Goal: Task Accomplishment & Management: Manage account settings

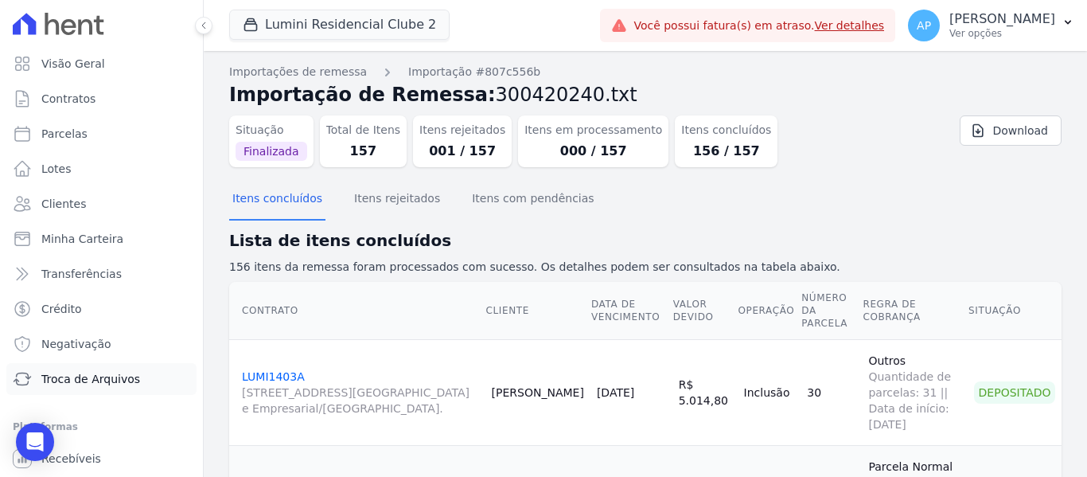
click at [110, 372] on span "Troca de Arquivos" at bounding box center [90, 379] width 99 height 16
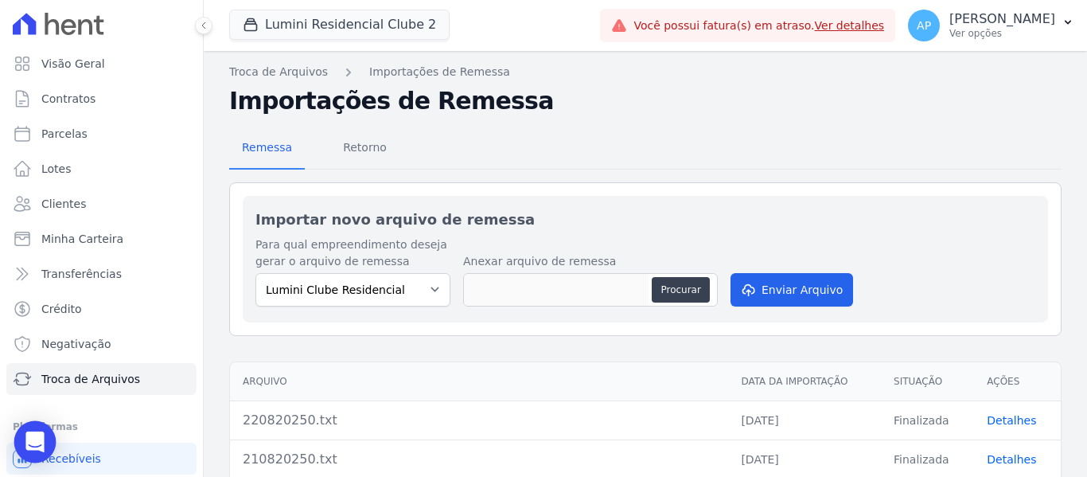
click at [41, 436] on icon "Open Intercom Messenger" at bounding box center [34, 441] width 18 height 21
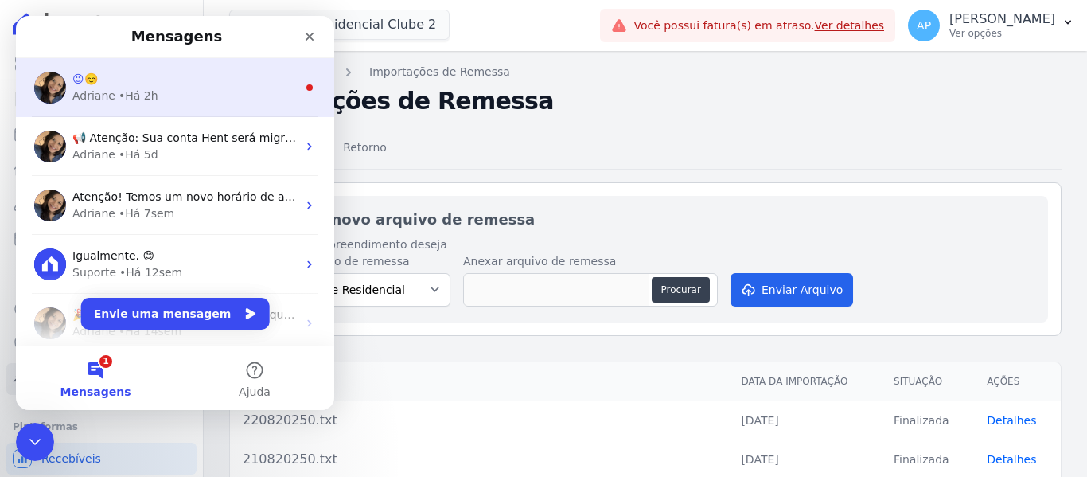
click at [278, 91] on div "Adriane • Há 2h" at bounding box center [184, 96] width 224 height 17
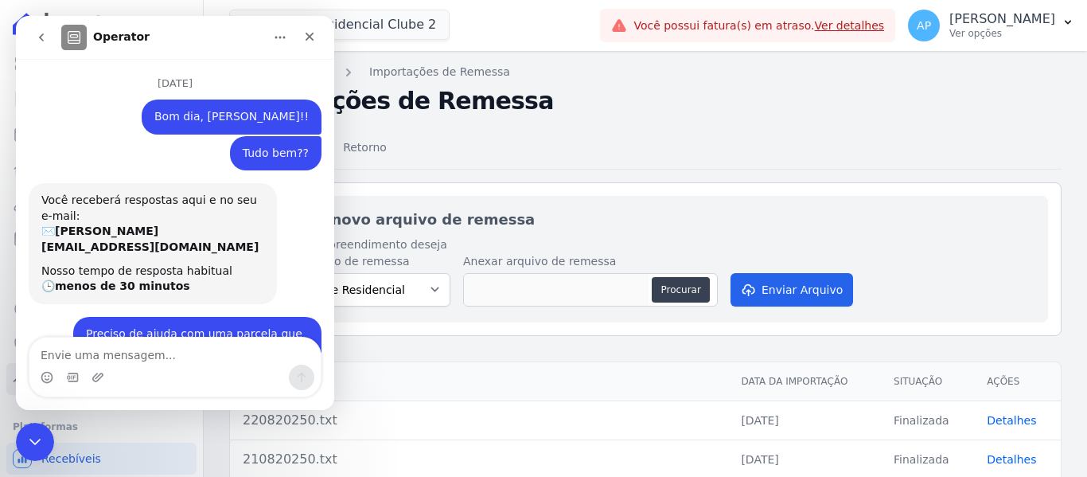
scroll to position [40, 0]
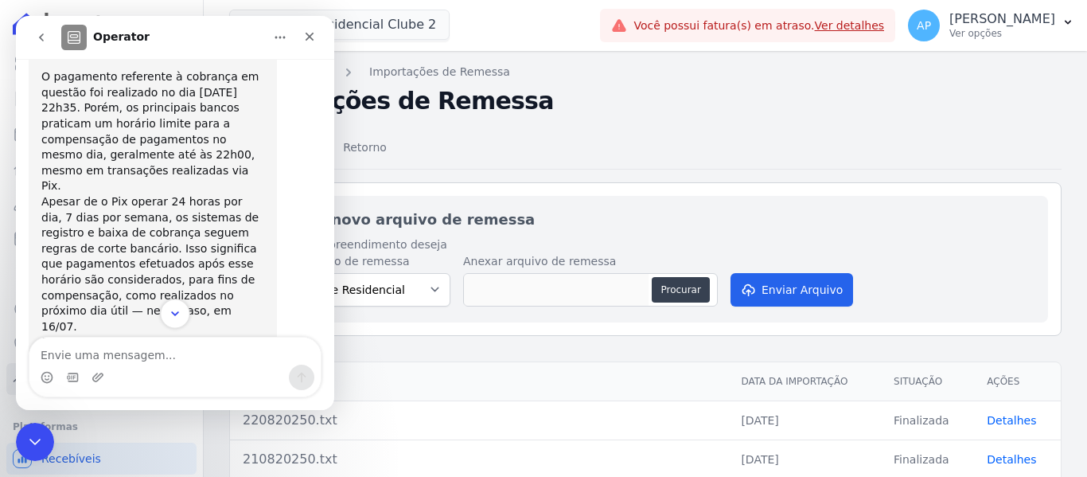
click at [181, 311] on icon "Scroll to bottom" at bounding box center [175, 313] width 14 height 14
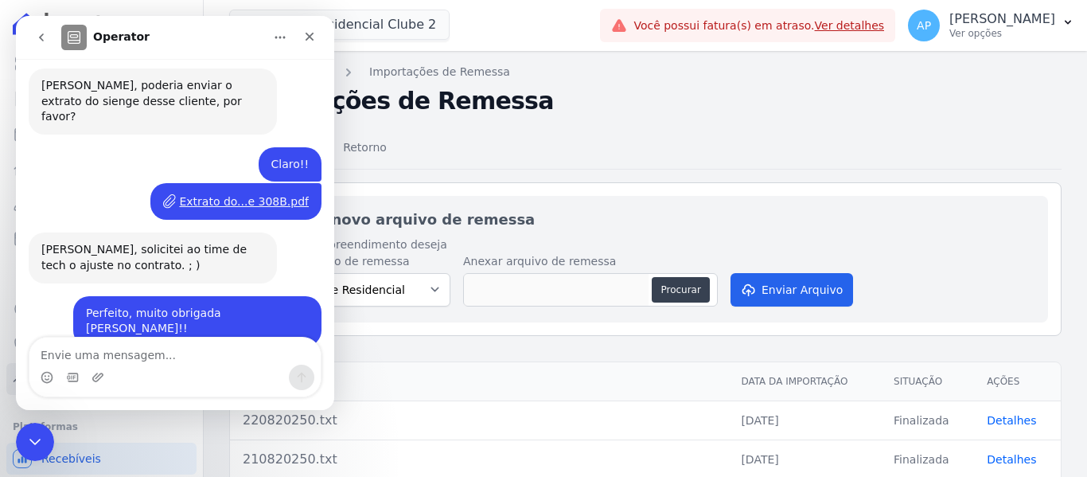
scroll to position [6281, 0]
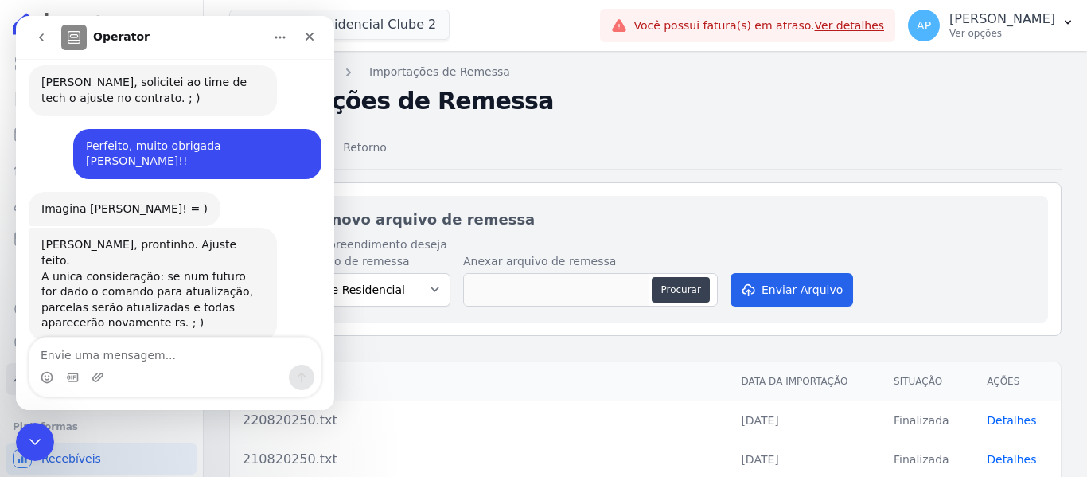
click at [603, 159] on div "Remessa Retorno" at bounding box center [645, 148] width 833 height 41
click at [525, 193] on div "Importar novo arquivo de remessa Para qual empreendimento deseja gerar o arquiv…" at bounding box center [645, 259] width 833 height 154
drag, startPoint x: 44, startPoint y: 439, endPoint x: 108, endPoint y: 677, distance: 245.8
click at [46, 440] on div "Encerramento do Messenger da Intercom" at bounding box center [33, 439] width 38 height 38
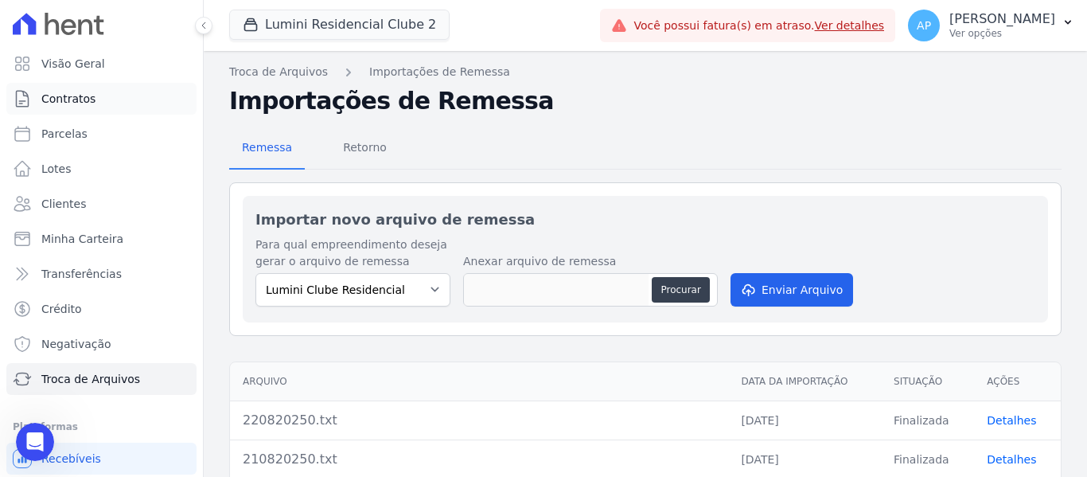
scroll to position [5735, 0]
click at [99, 93] on link "Contratos" at bounding box center [101, 99] width 190 height 32
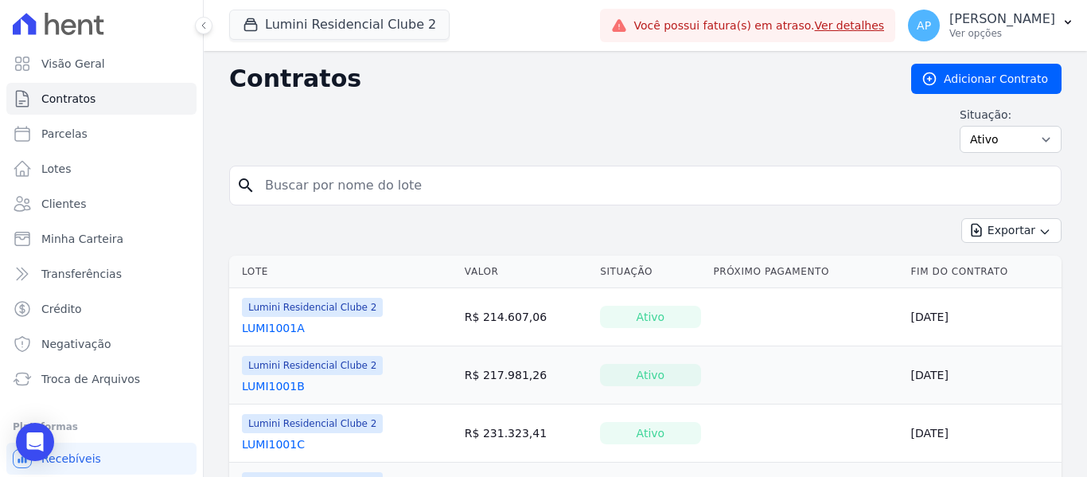
click at [462, 185] on input "search" at bounding box center [654, 186] width 799 height 32
type input "308B"
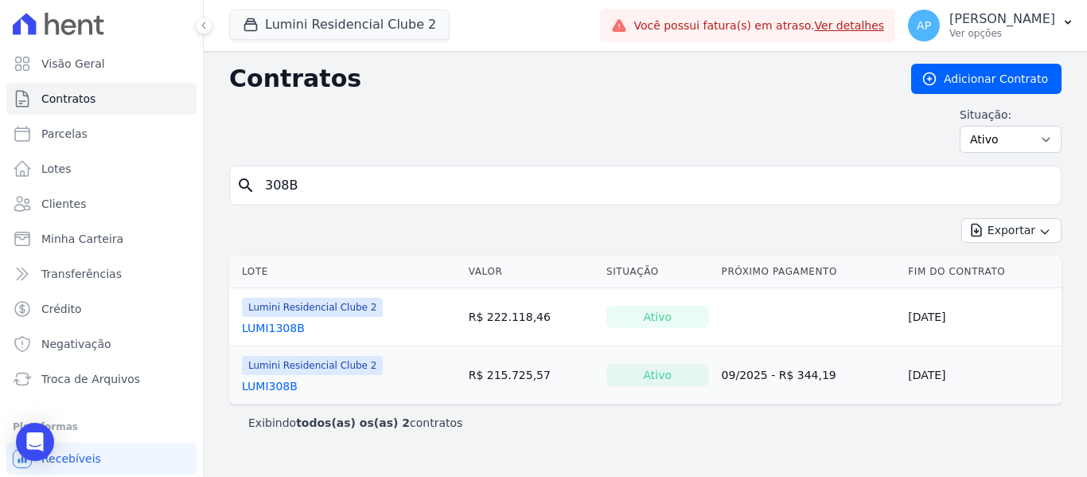
click at [281, 388] on link "LUMI308B" at bounding box center [270, 386] width 56 height 16
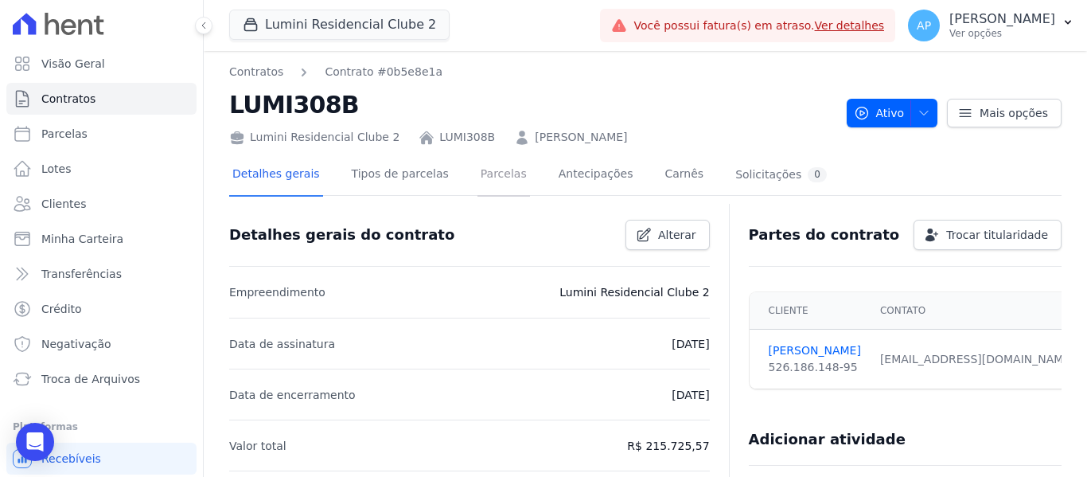
click at [484, 173] on link "Parcelas" at bounding box center [504, 175] width 53 height 42
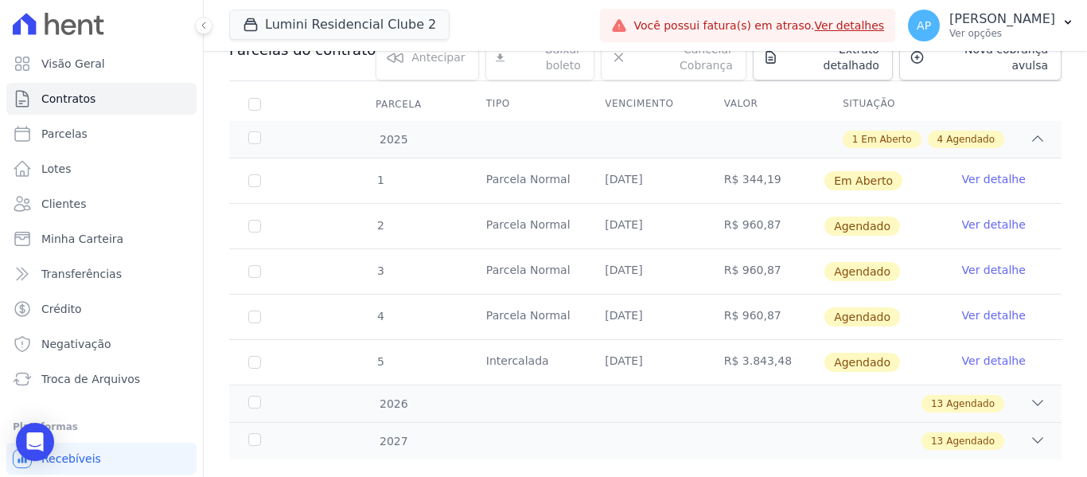
scroll to position [208, 0]
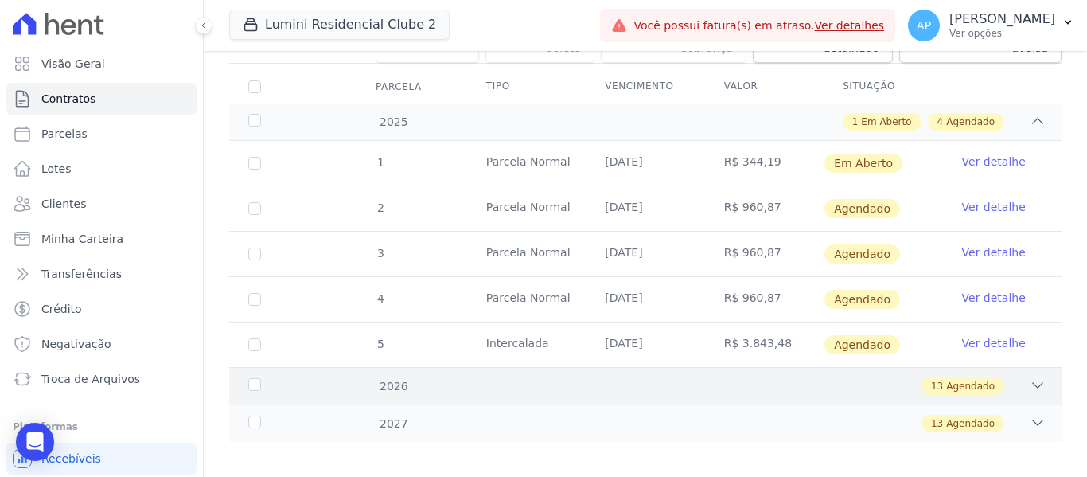
click at [966, 380] on span "Agendado" at bounding box center [970, 386] width 49 height 14
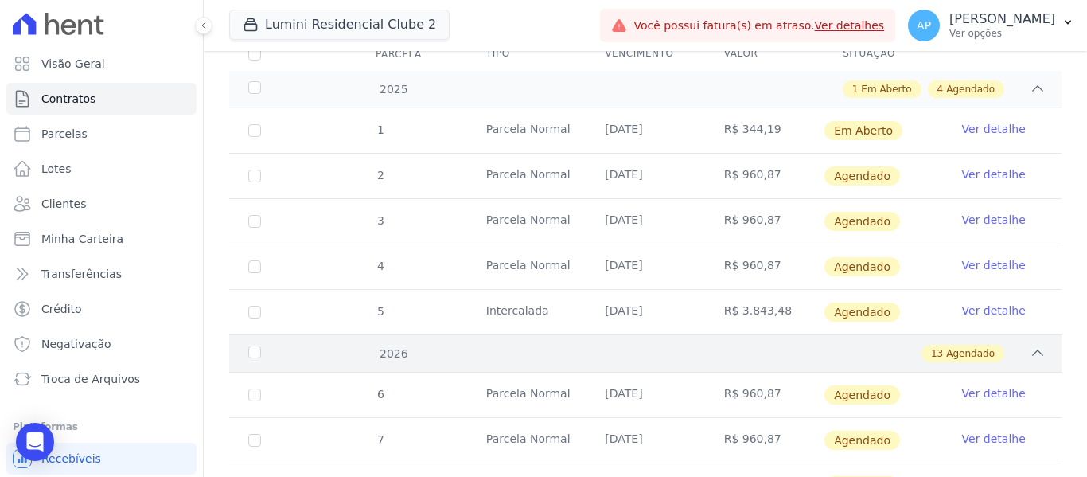
click at [941, 348] on div "13 Agendado" at bounding box center [963, 354] width 83 height 18
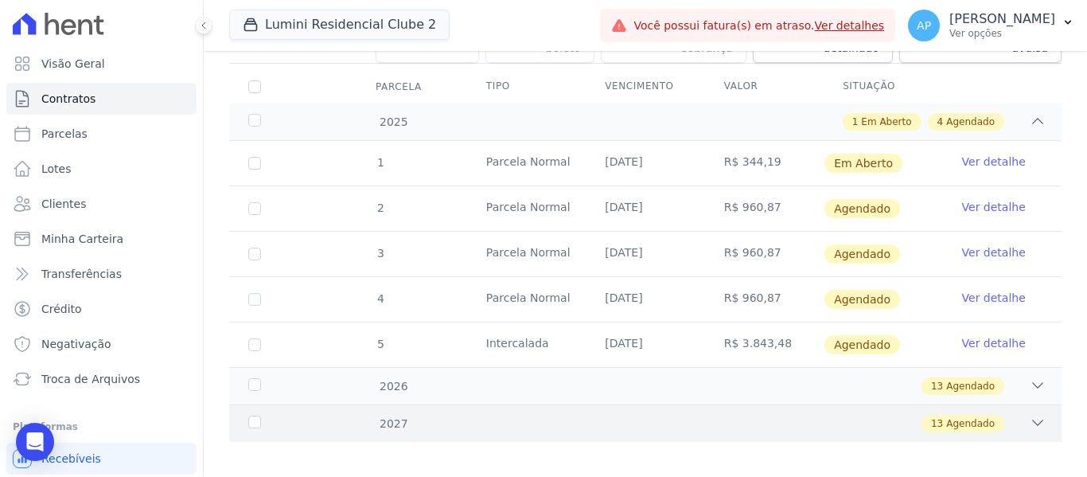
click at [931, 416] on span "13" at bounding box center [937, 423] width 12 height 14
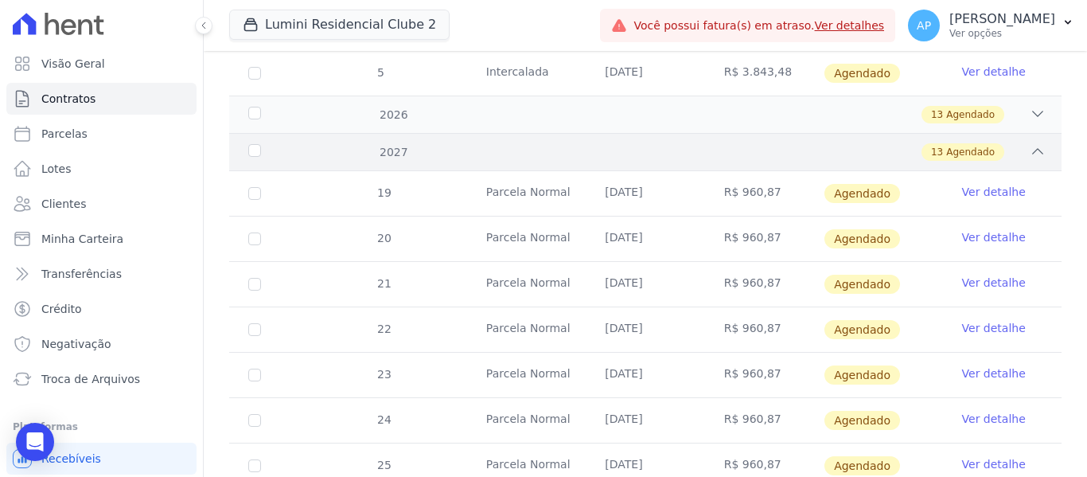
scroll to position [161, 0]
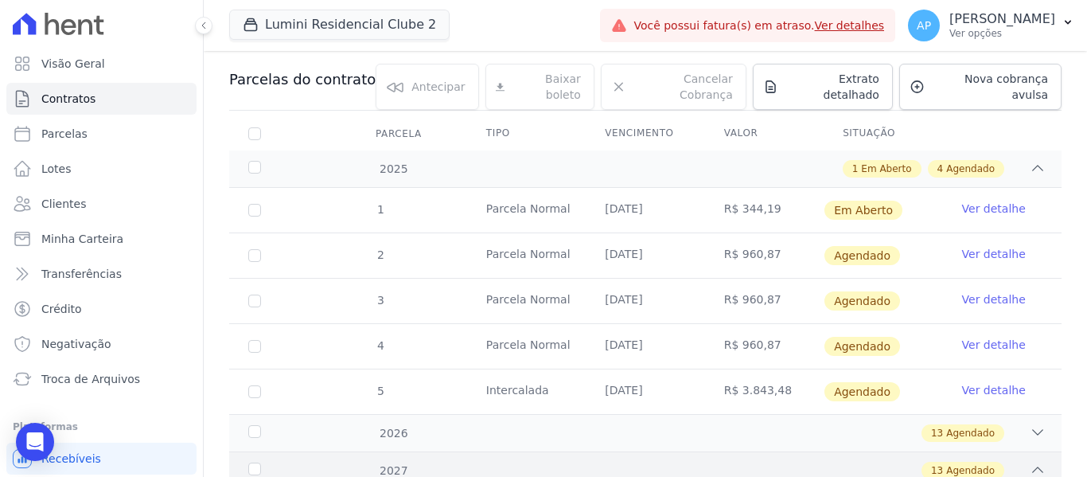
click at [946, 463] on span "Agendado" at bounding box center [970, 470] width 49 height 14
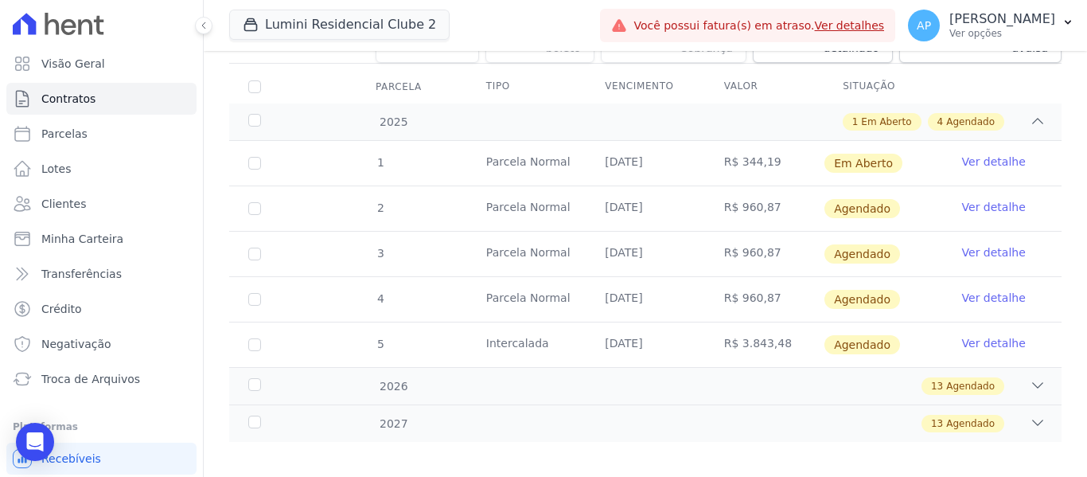
click at [1000, 154] on link "Ver detalhe" at bounding box center [994, 162] width 64 height 16
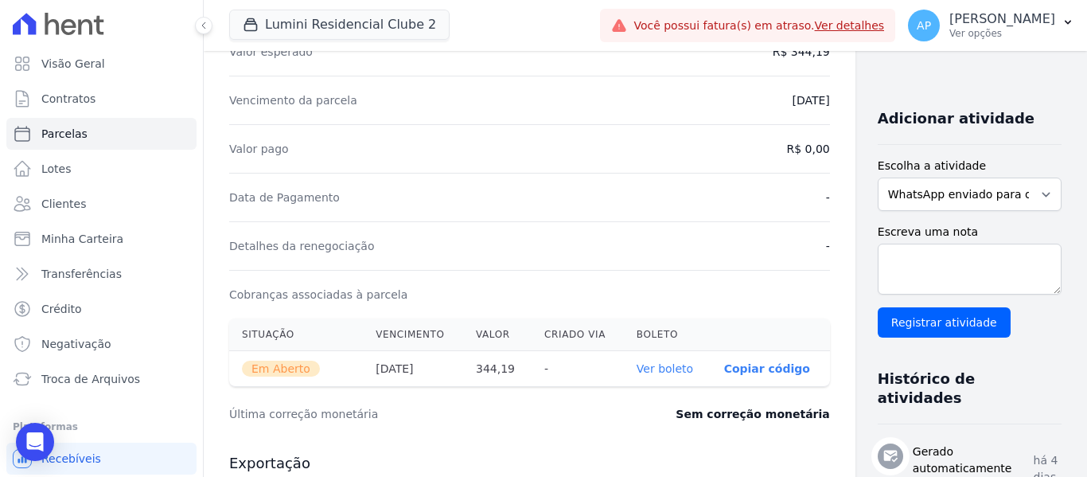
scroll to position [318, 0]
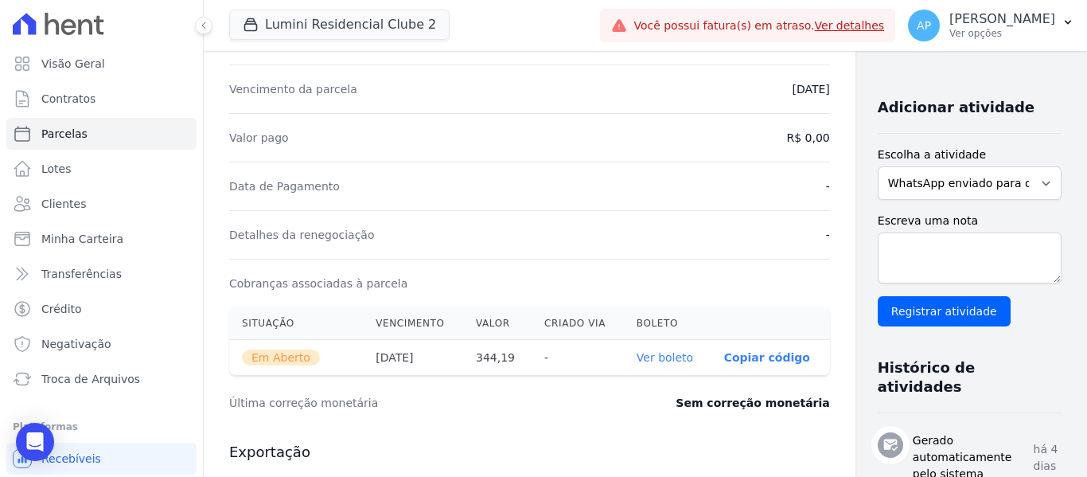
click at [637, 361] on link "Ver boleto" at bounding box center [665, 357] width 57 height 13
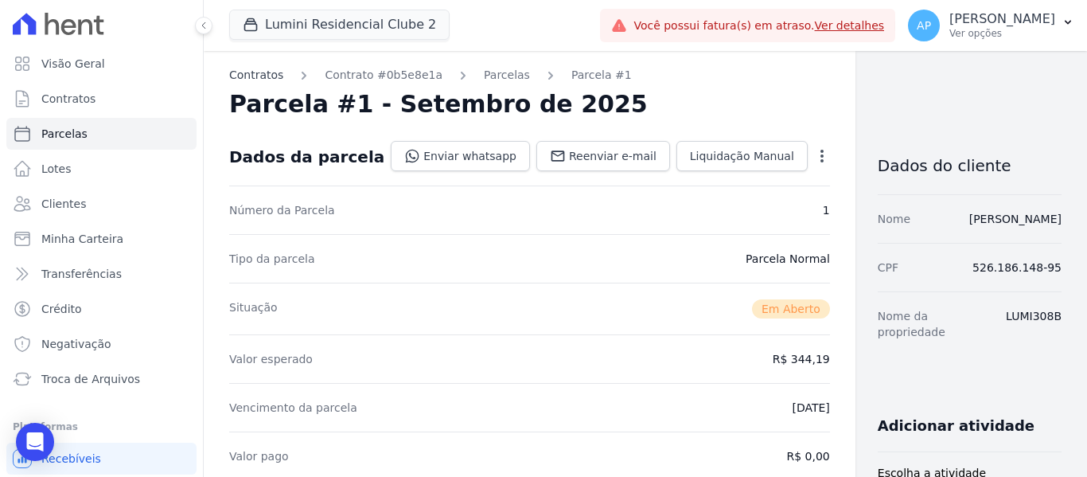
click at [269, 79] on link "Contratos" at bounding box center [256, 75] width 54 height 17
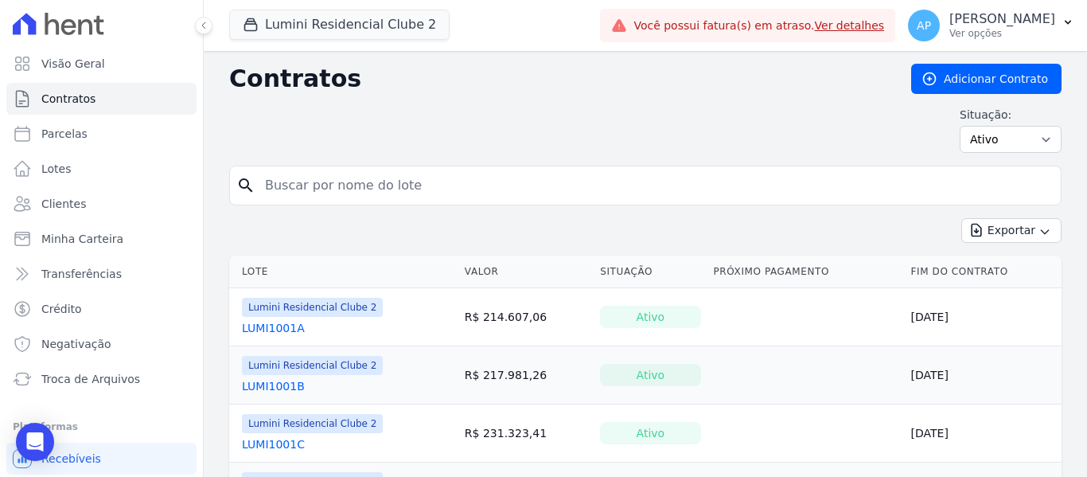
click at [423, 185] on input "search" at bounding box center [654, 186] width 799 height 32
type input "308B"
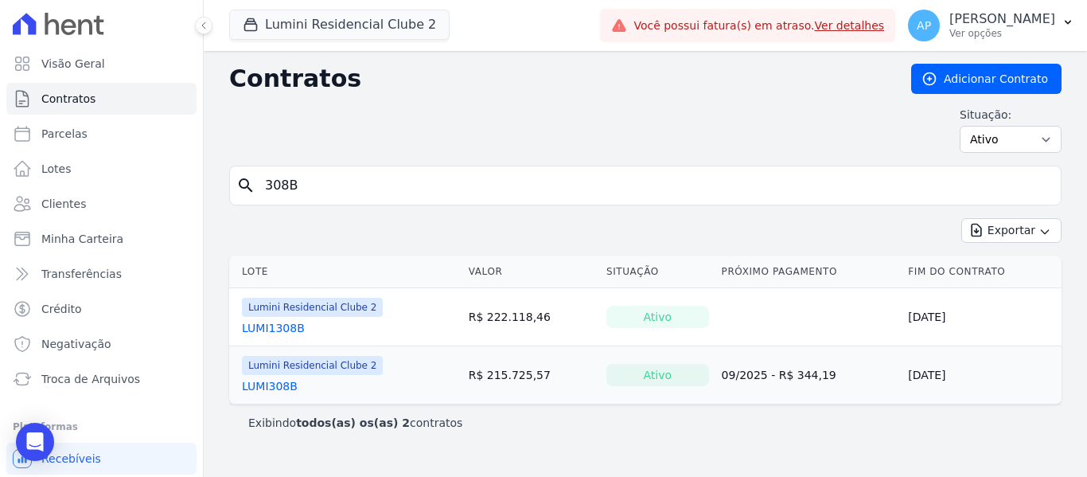
click at [281, 388] on link "LUMI308B" at bounding box center [270, 386] width 56 height 16
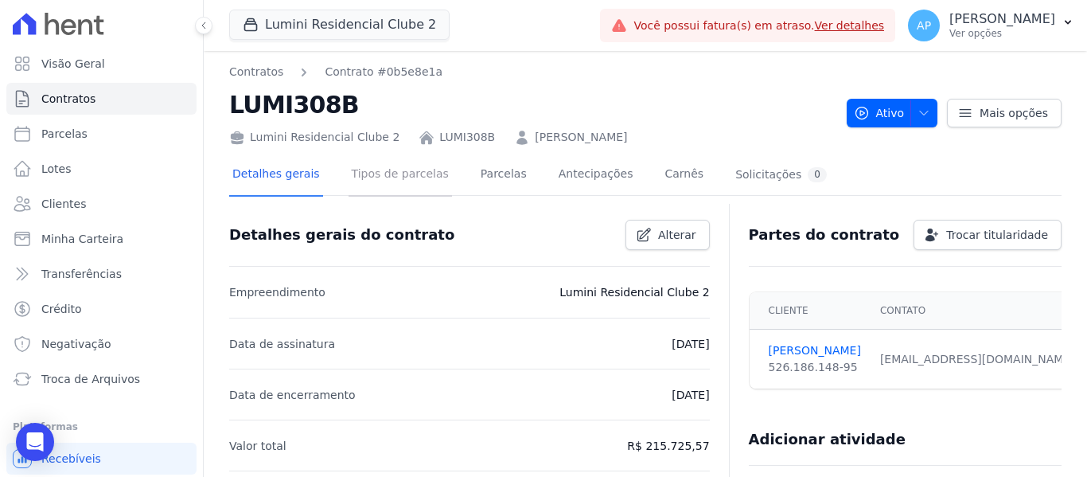
click at [358, 189] on link "Tipos de parcelas" at bounding box center [400, 175] width 103 height 42
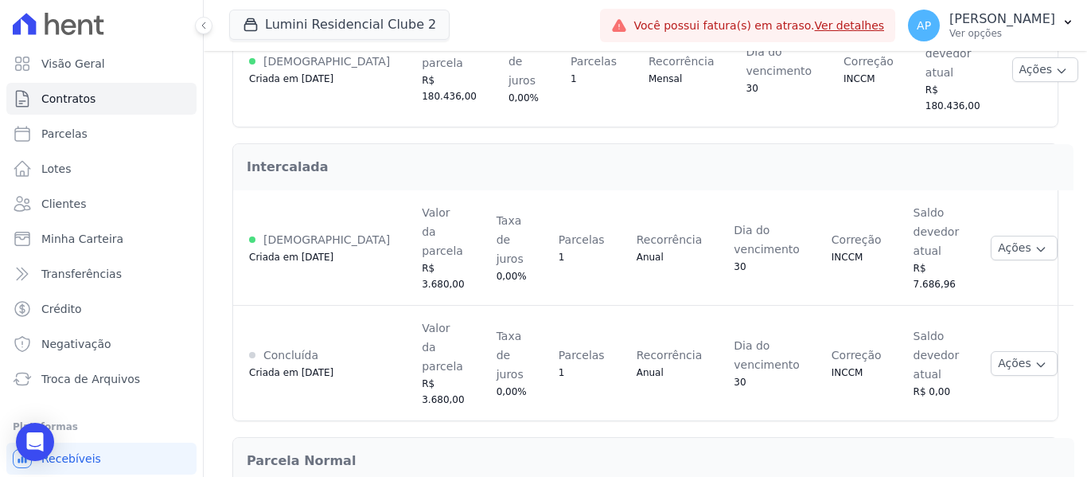
scroll to position [478, 0]
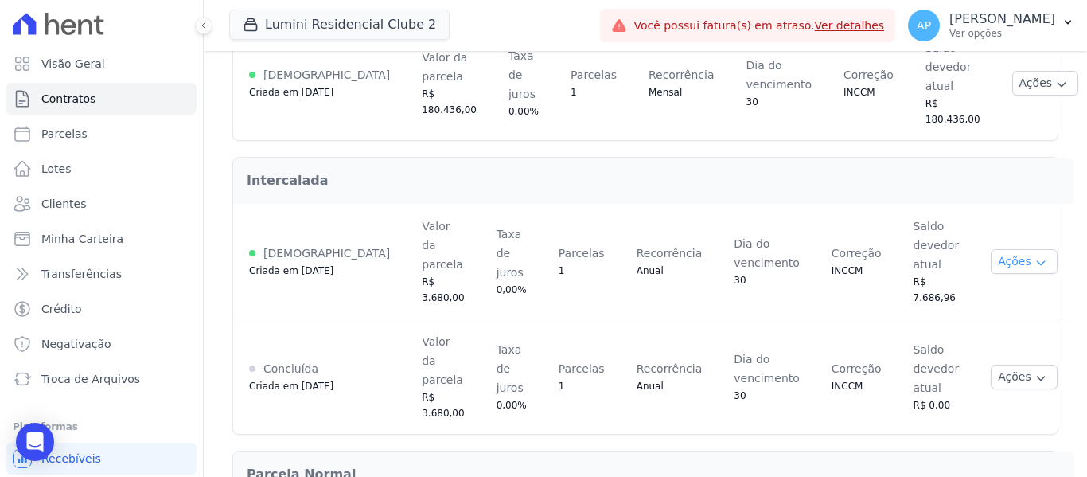
click at [991, 249] on button "Ações" at bounding box center [1024, 261] width 67 height 25
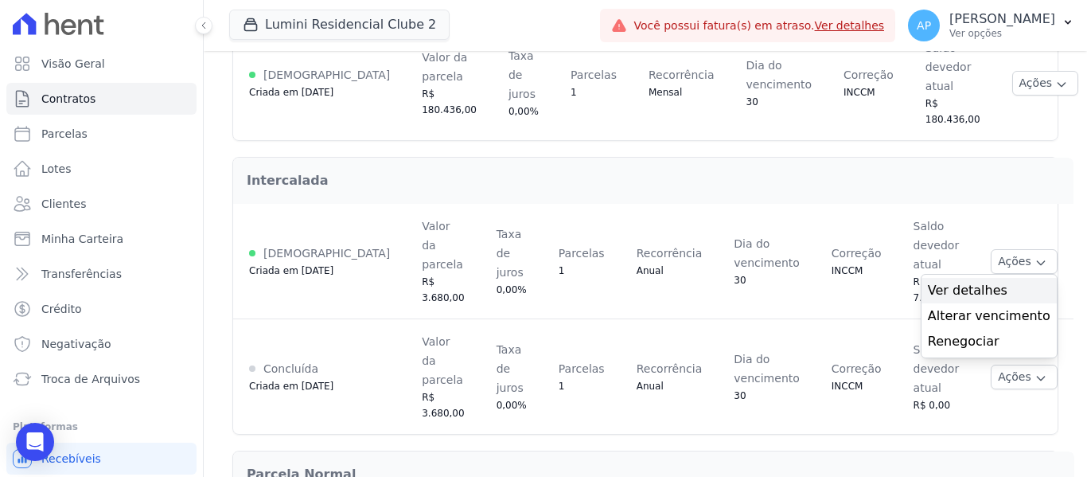
click at [977, 281] on span "Ver detalhes" at bounding box center [989, 290] width 123 height 19
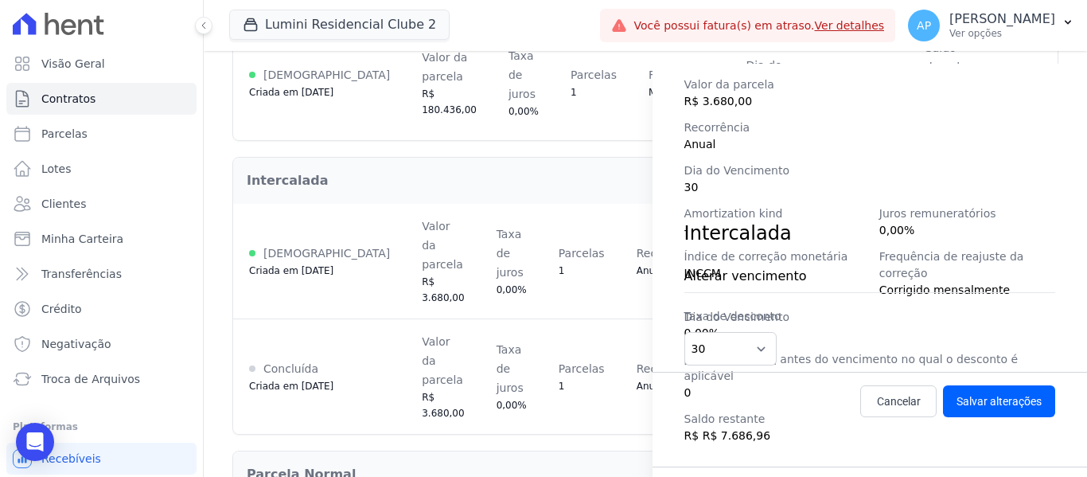
scroll to position [289, 0]
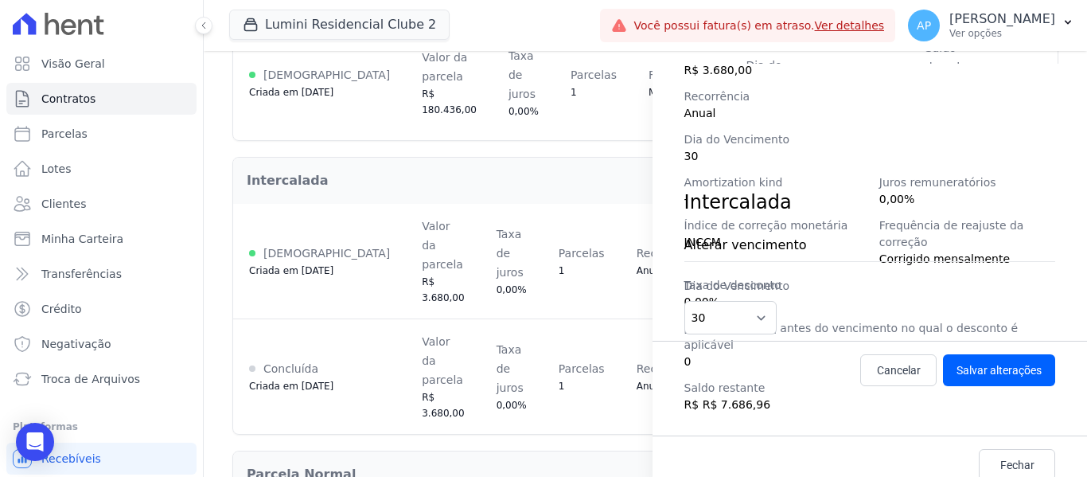
click at [541, 315] on div "Detalhes da regra de cobrança Tipo de cobrança Intercalada Status [DEMOGRAPHIC_…" at bounding box center [543, 238] width 1087 height 477
click at [1013, 456] on link "Fechar" at bounding box center [1017, 465] width 76 height 32
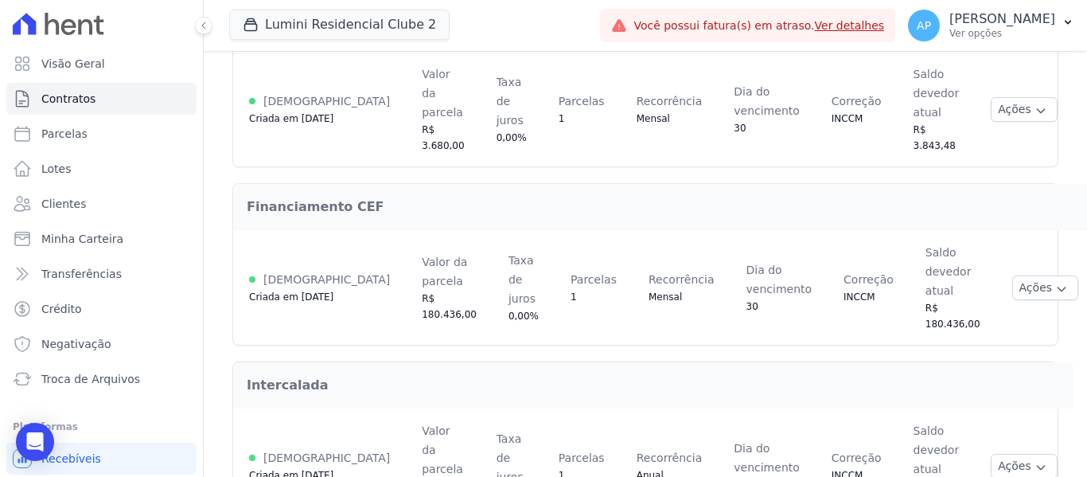
scroll to position [0, 0]
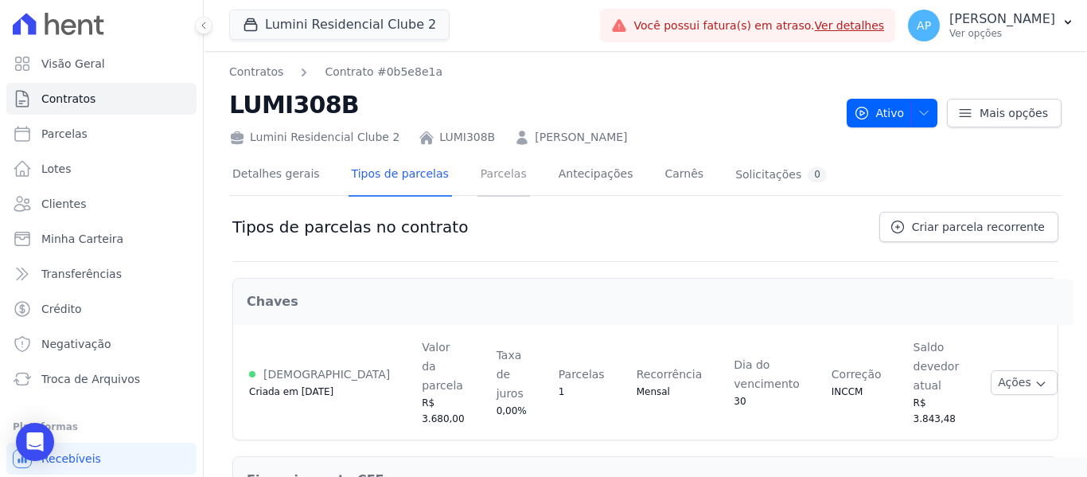
click at [478, 186] on link "Parcelas" at bounding box center [504, 175] width 53 height 42
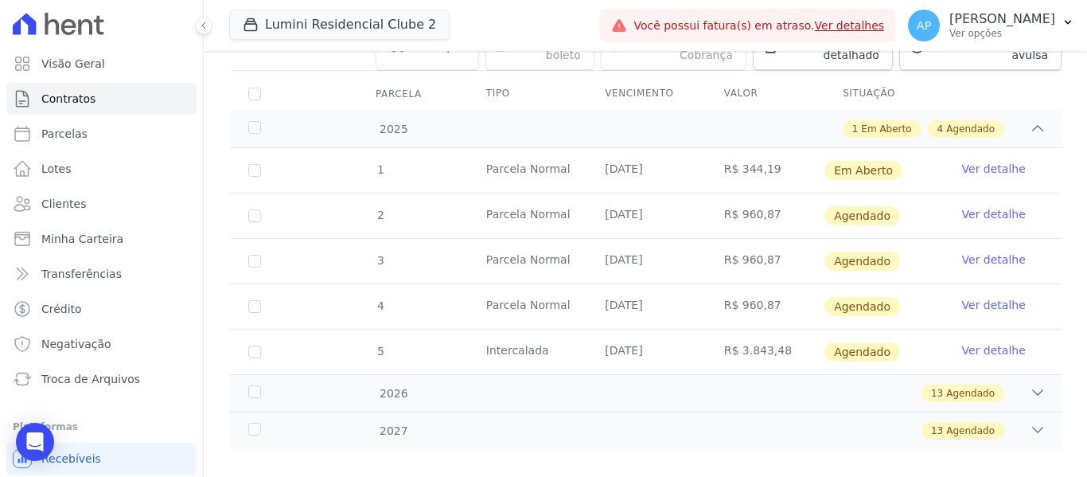
scroll to position [208, 0]
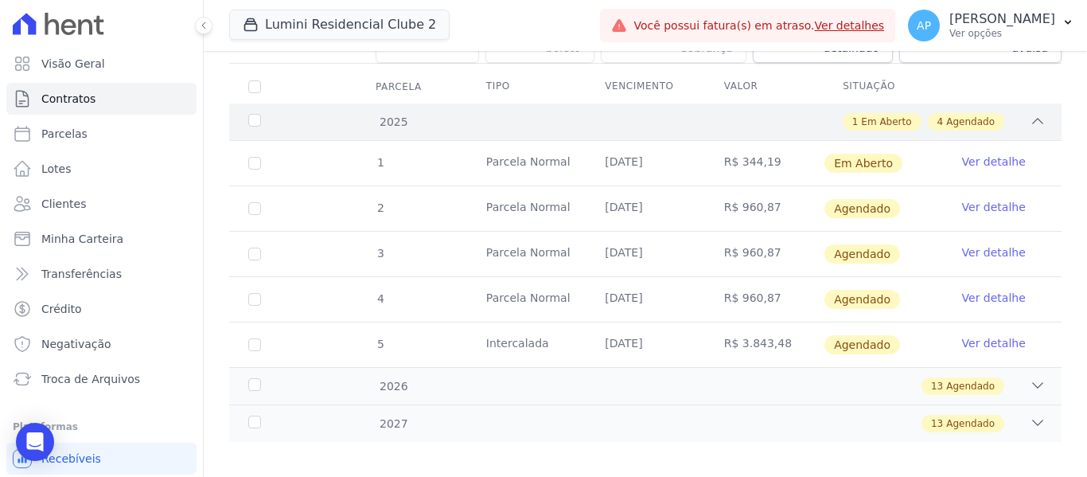
click at [995, 113] on div "1 Em Aberto 4 Agendado" at bounding box center [686, 122] width 720 height 18
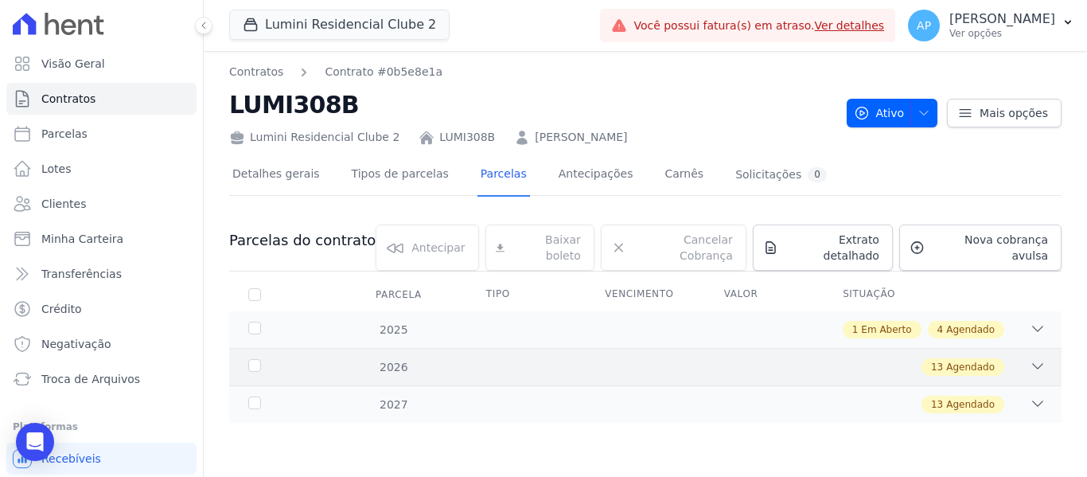
click at [1008, 358] on div "13 Agendado" at bounding box center [686, 367] width 720 height 18
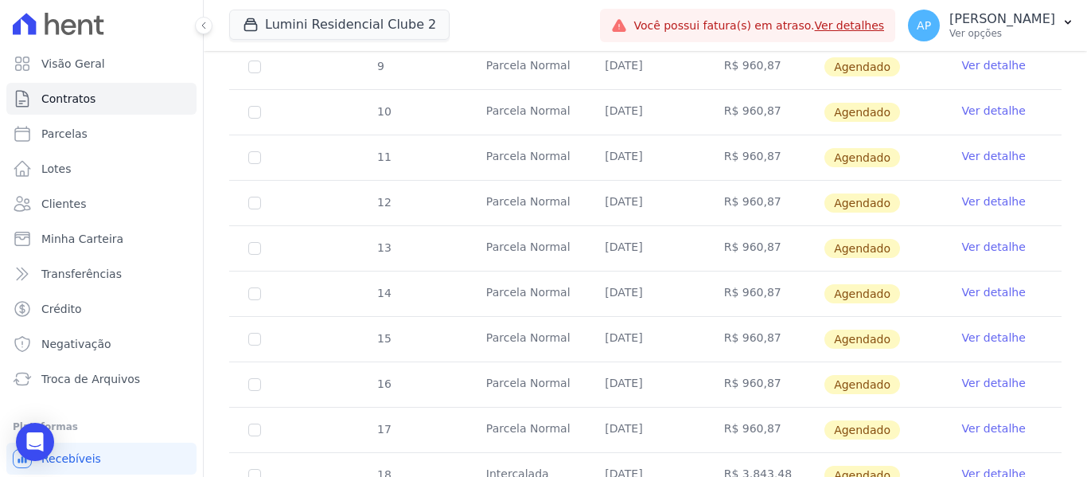
scroll to position [571, 0]
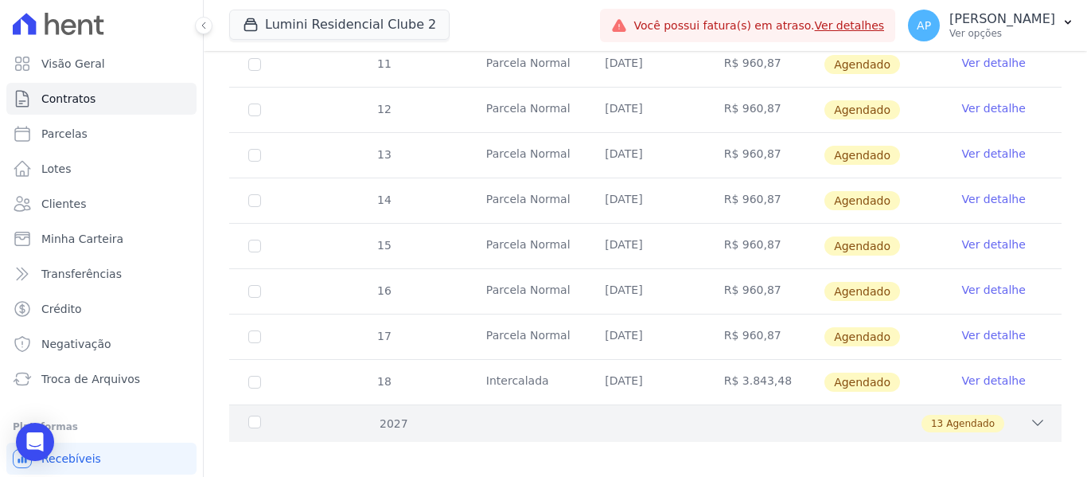
click at [981, 416] on span "Agendado" at bounding box center [970, 423] width 49 height 14
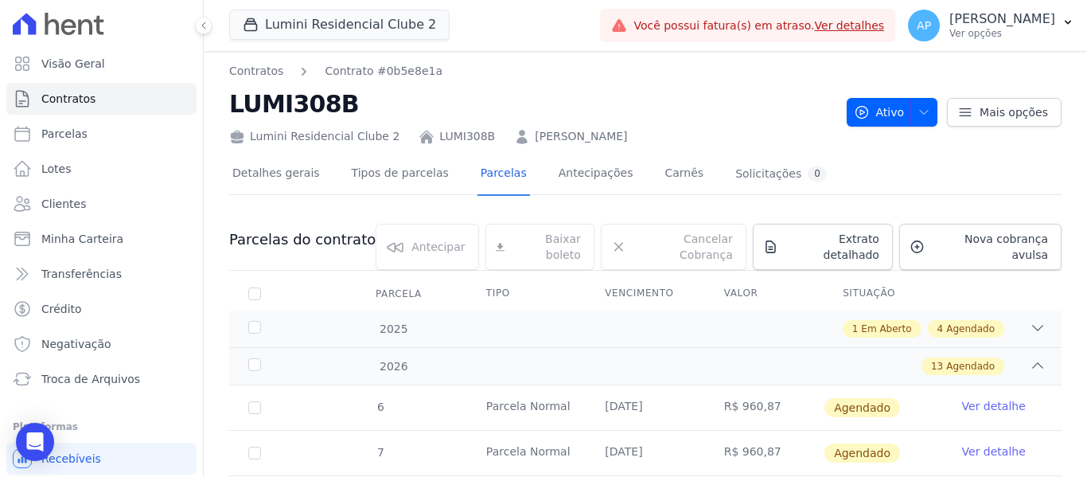
scroll to position [0, 0]
click at [661, 179] on link "Carnês" at bounding box center [683, 175] width 45 height 42
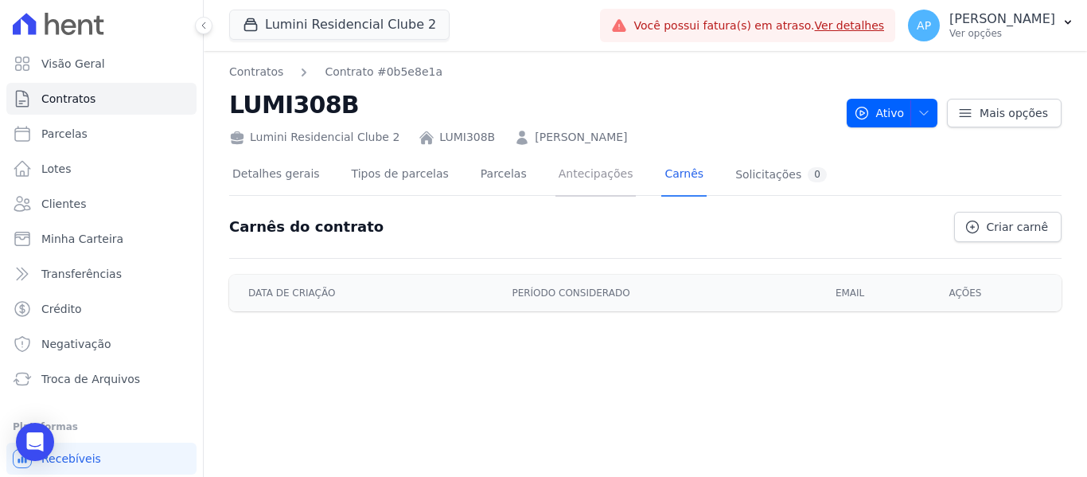
click at [583, 187] on link "Antecipações" at bounding box center [596, 175] width 81 height 42
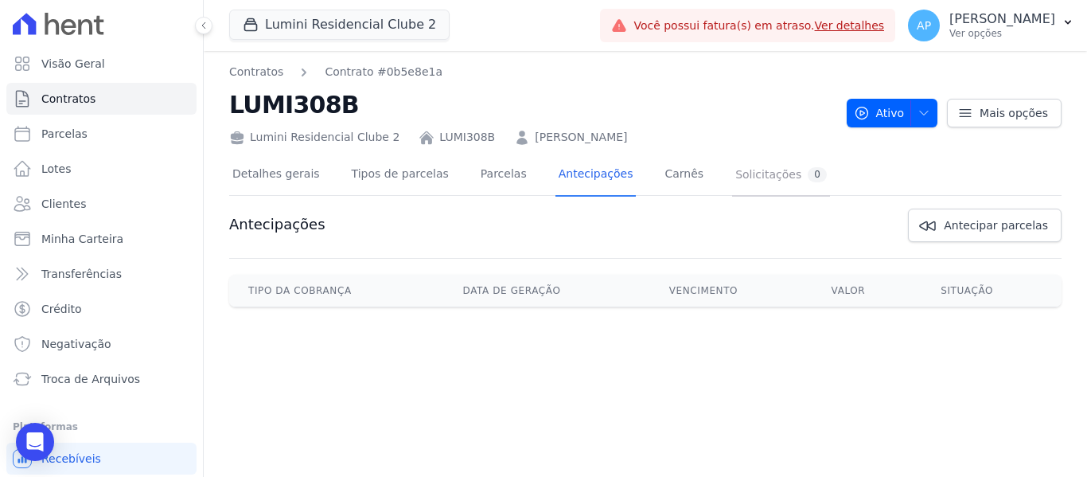
click at [736, 175] on div "Solicitações 0" at bounding box center [781, 174] width 92 height 15
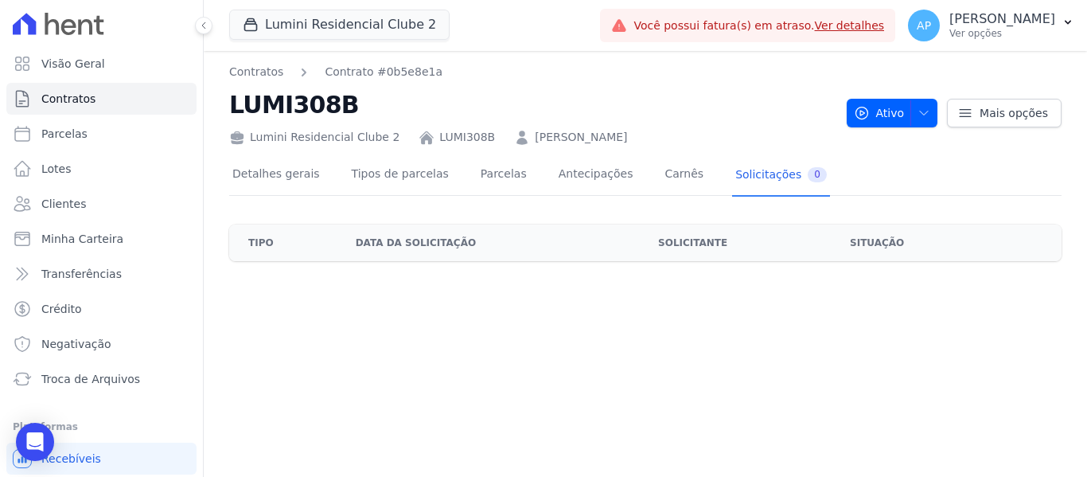
click at [555, 137] on link "[PERSON_NAME]" at bounding box center [581, 137] width 92 height 17
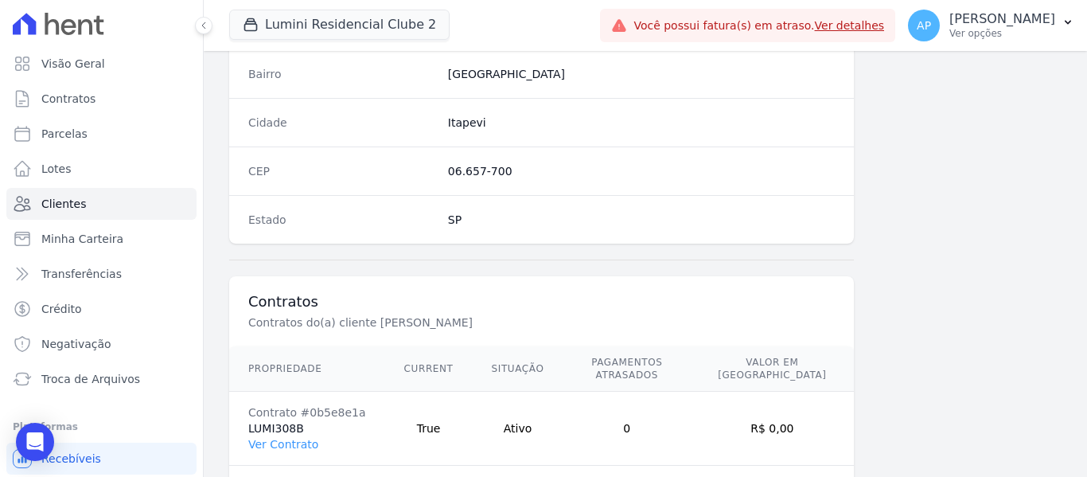
scroll to position [1012, 0]
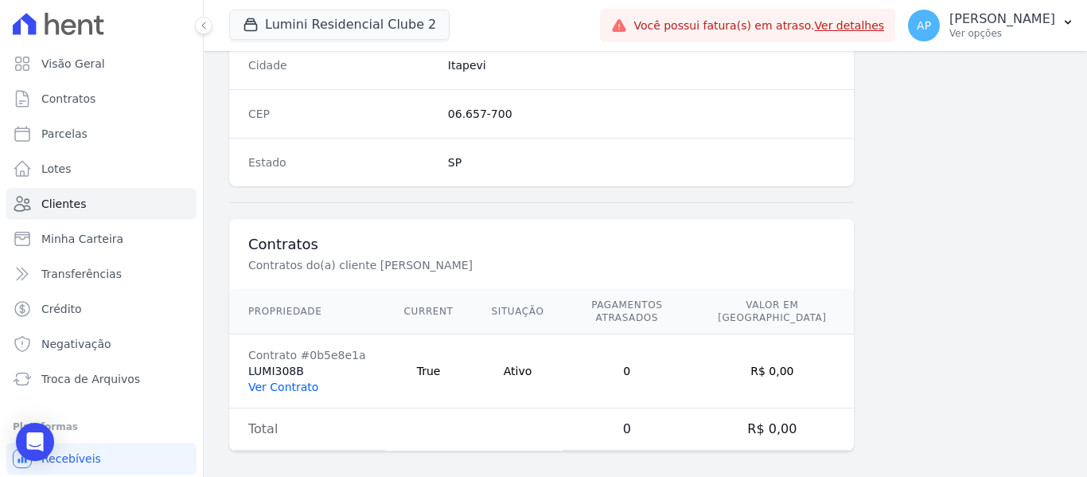
click at [298, 380] on link "Ver Contrato" at bounding box center [283, 386] width 70 height 13
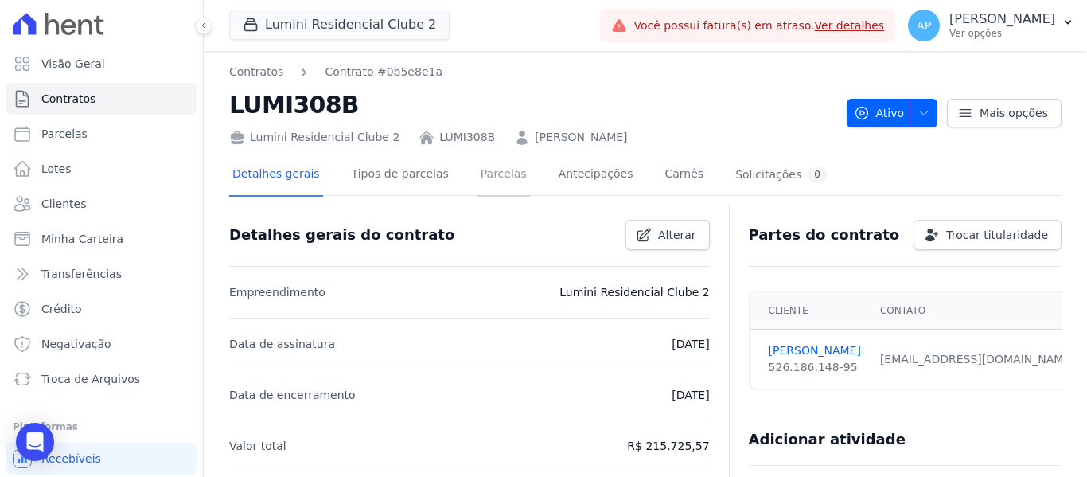
click at [478, 165] on link "Parcelas" at bounding box center [504, 175] width 53 height 42
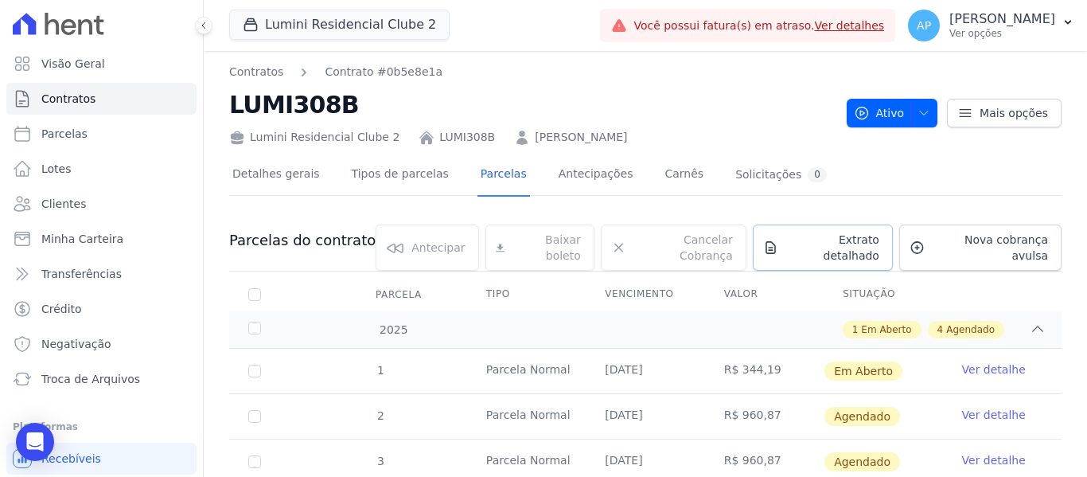
click at [852, 245] on span "Extrato detalhado" at bounding box center [832, 248] width 95 height 32
click at [1007, 240] on span "Exportar PDF" at bounding box center [1036, 242] width 84 height 16
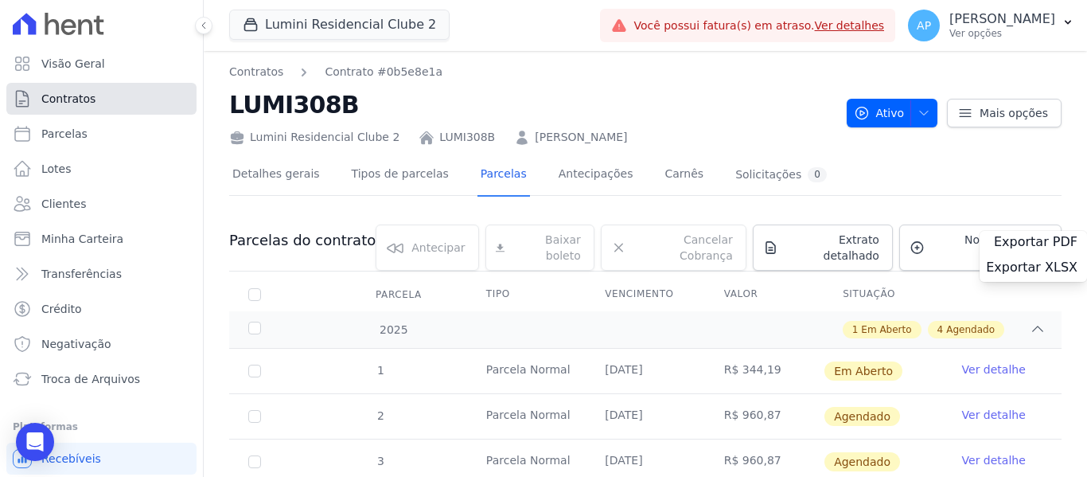
click at [68, 99] on span "Contratos" at bounding box center [68, 99] width 54 height 16
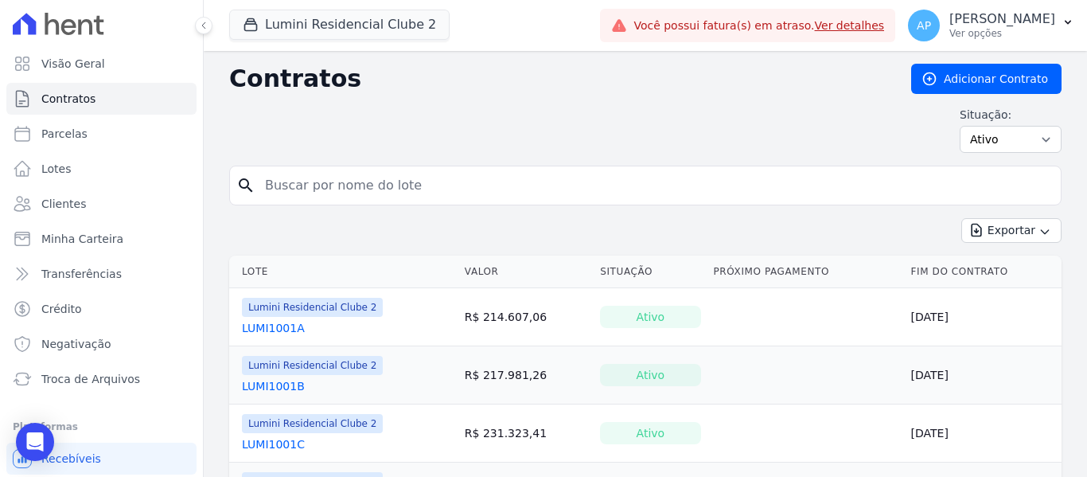
click at [286, 326] on link "LUMI1001A" at bounding box center [273, 328] width 63 height 16
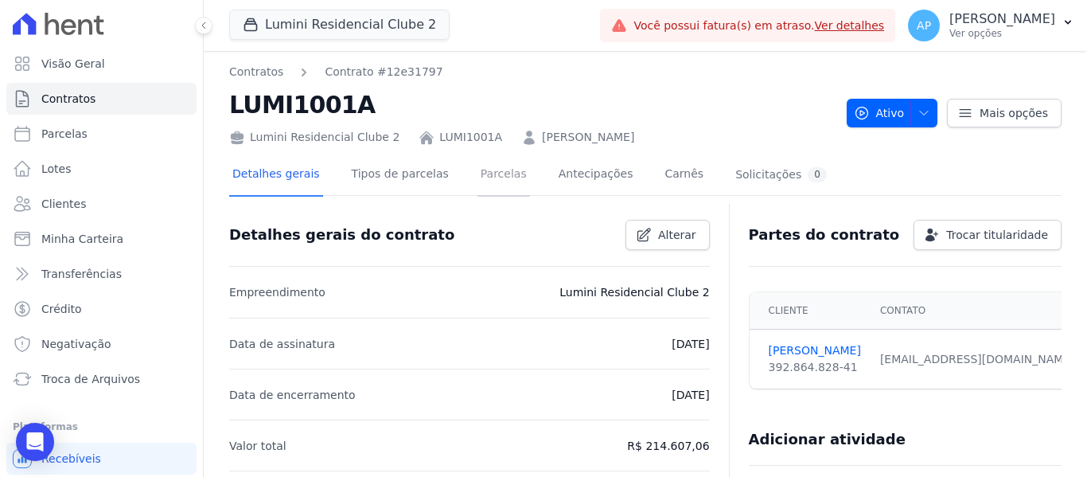
click at [490, 181] on link "Parcelas" at bounding box center [504, 175] width 53 height 42
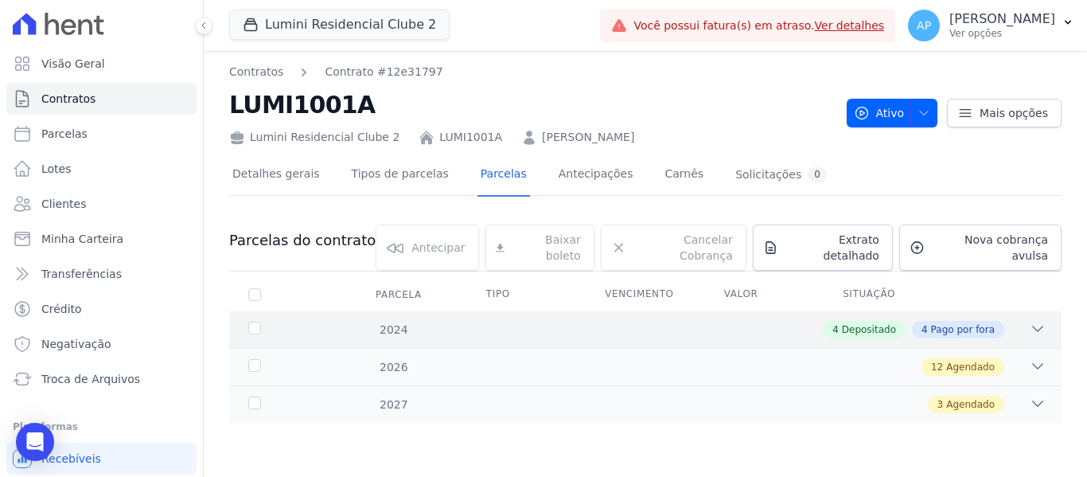
click at [1031, 321] on icon at bounding box center [1038, 329] width 16 height 16
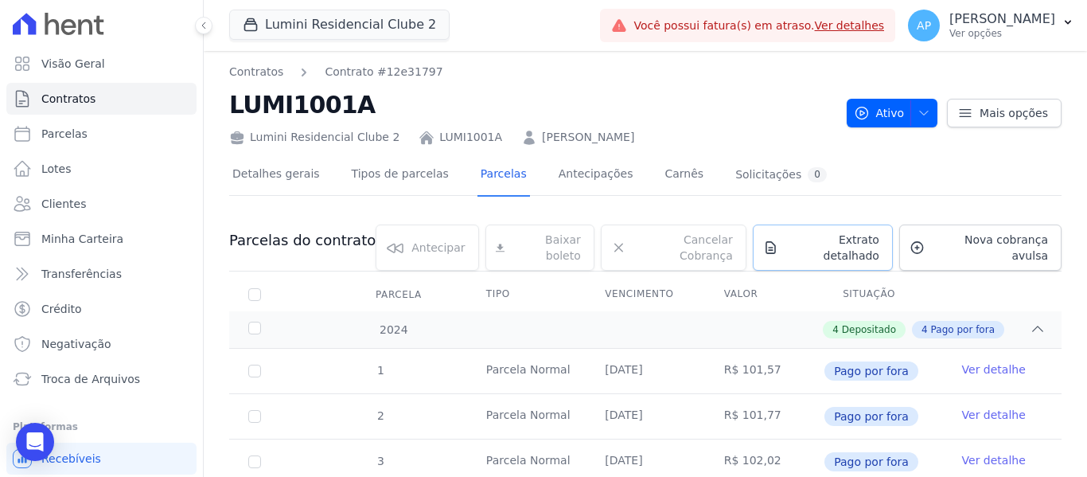
click at [774, 246] on icon at bounding box center [770, 247] width 9 height 11
click at [1028, 243] on span "Exportar PDF" at bounding box center [1036, 242] width 84 height 16
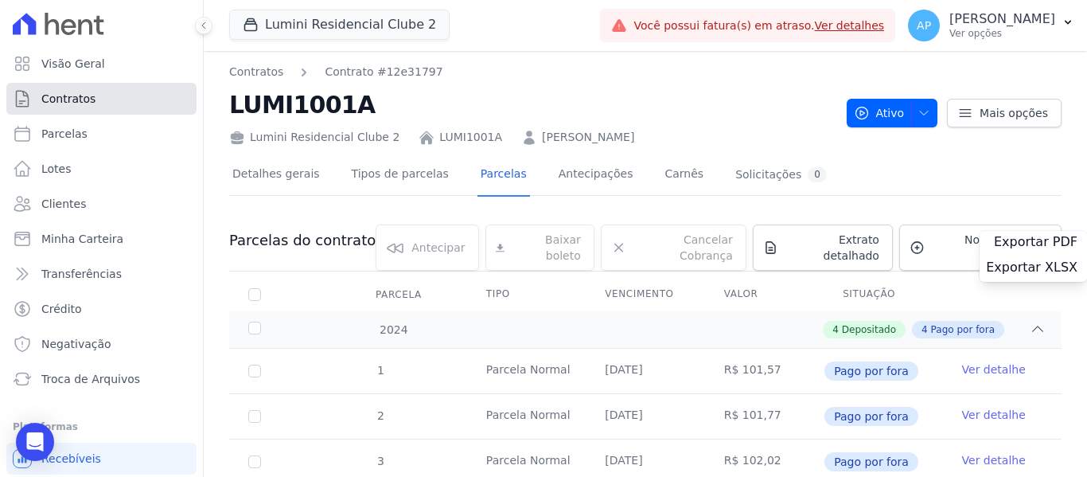
click at [70, 101] on span "Contratos" at bounding box center [68, 99] width 54 height 16
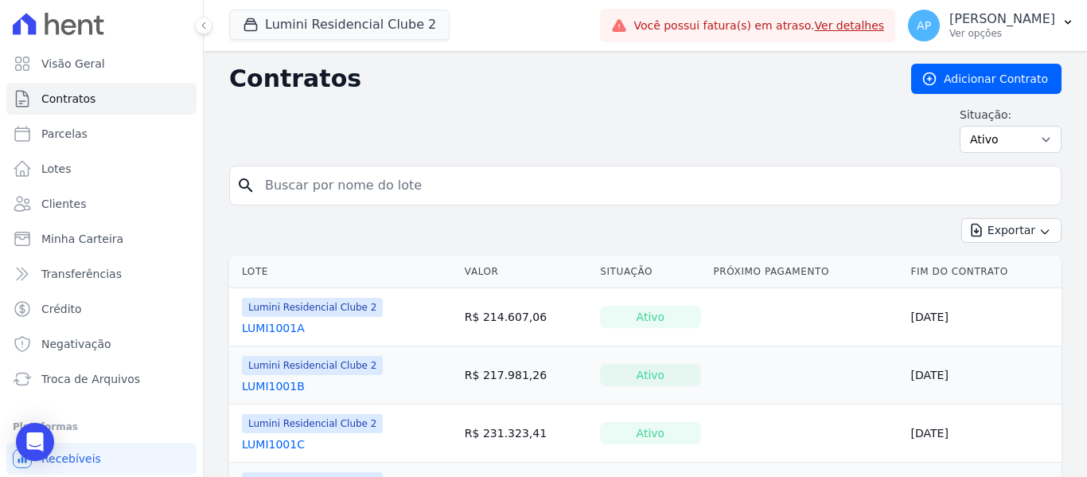
click at [352, 193] on input "search" at bounding box center [654, 186] width 799 height 32
type input "1506b"
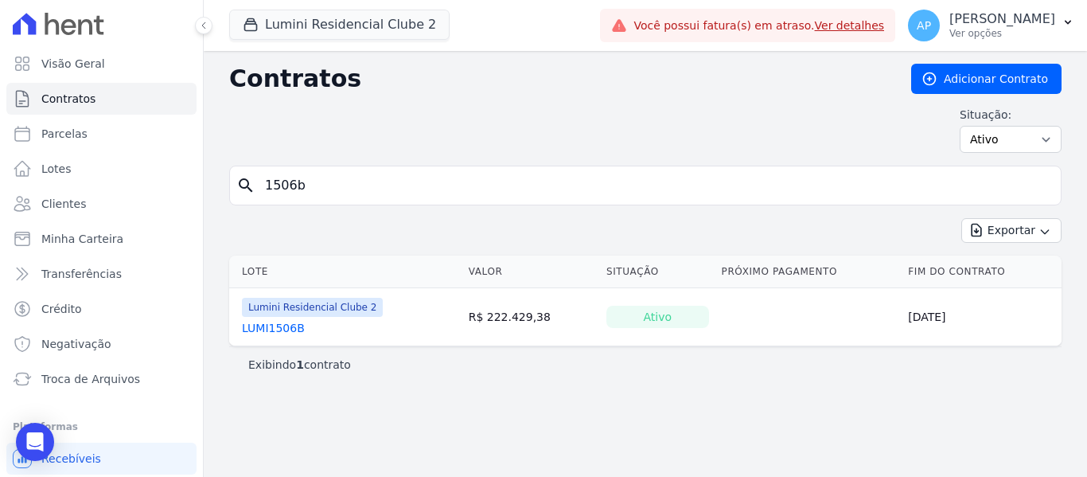
click at [262, 330] on link "LUMI1506B" at bounding box center [273, 328] width 63 height 16
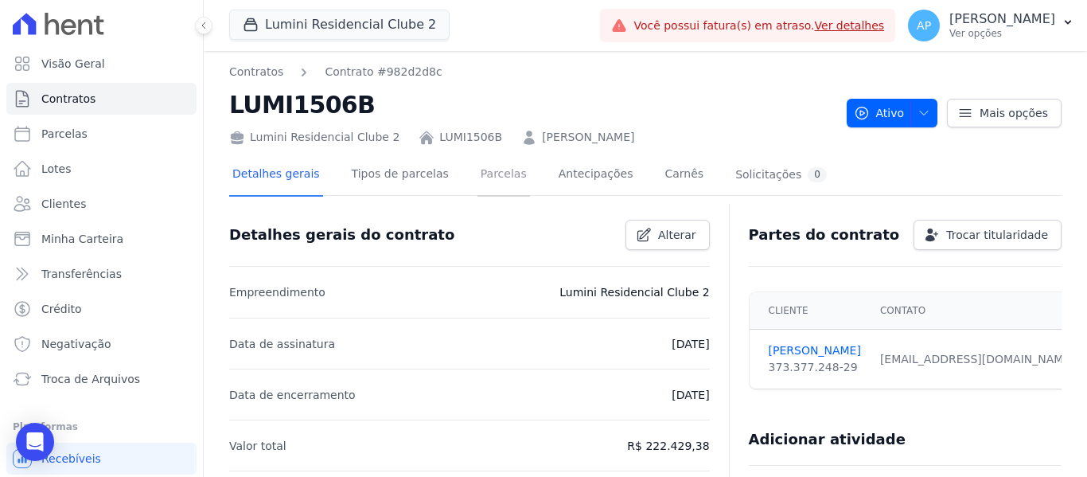
click at [485, 182] on link "Parcelas" at bounding box center [504, 175] width 53 height 42
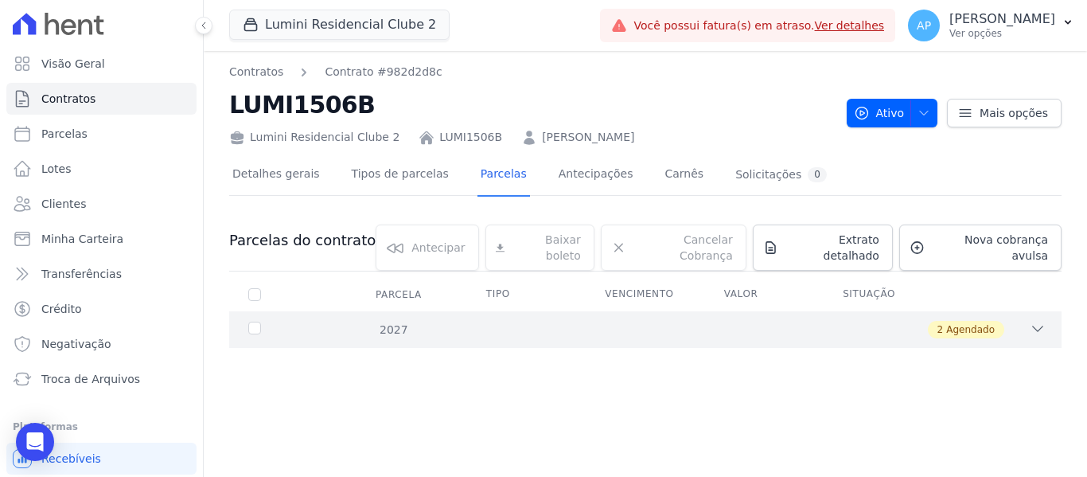
click at [782, 325] on div "2 Agendado" at bounding box center [686, 330] width 720 height 18
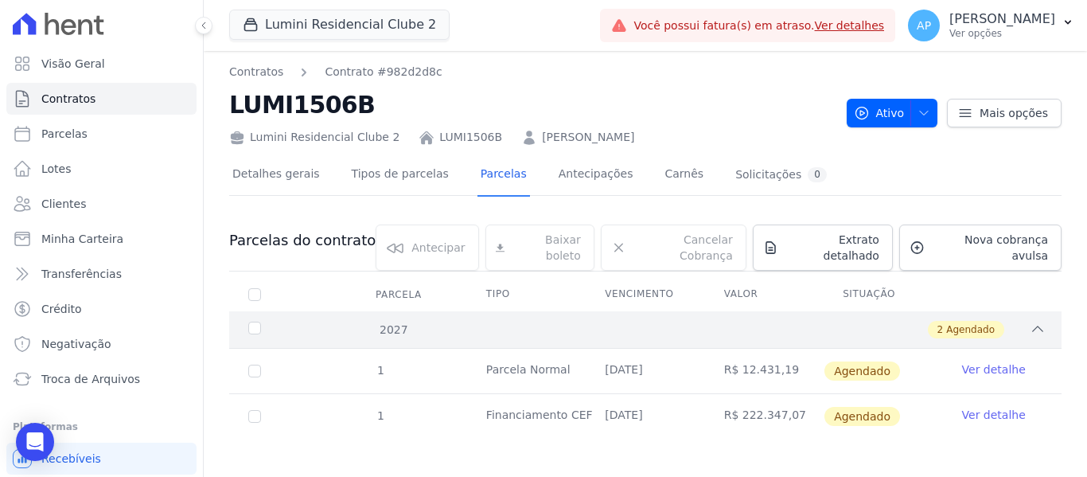
click at [779, 322] on div "2 Agendado" at bounding box center [686, 330] width 720 height 18
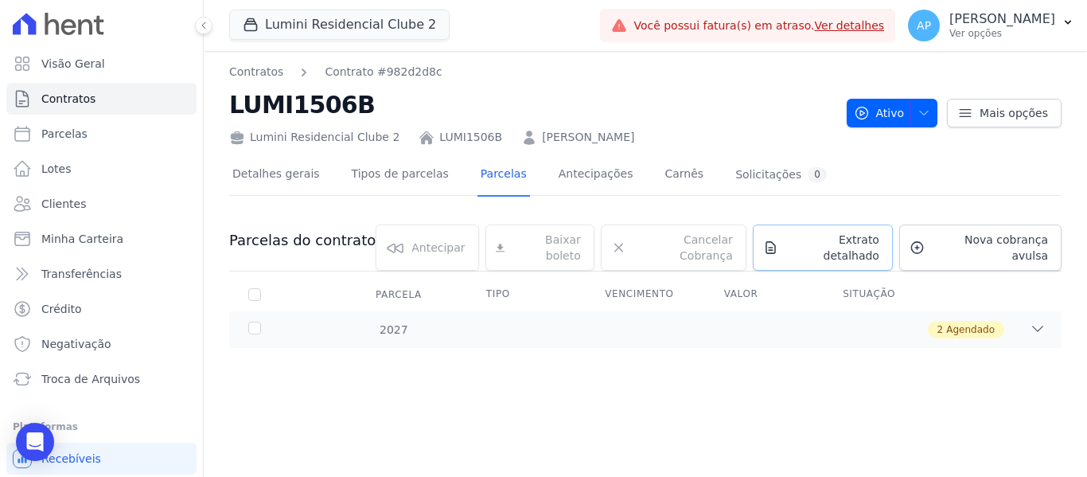
click at [808, 251] on link "Extrato detalhado" at bounding box center [823, 247] width 140 height 46
click at [1036, 240] on span "Exportar PDF" at bounding box center [1036, 242] width 84 height 16
